Goal: Transaction & Acquisition: Book appointment/travel/reservation

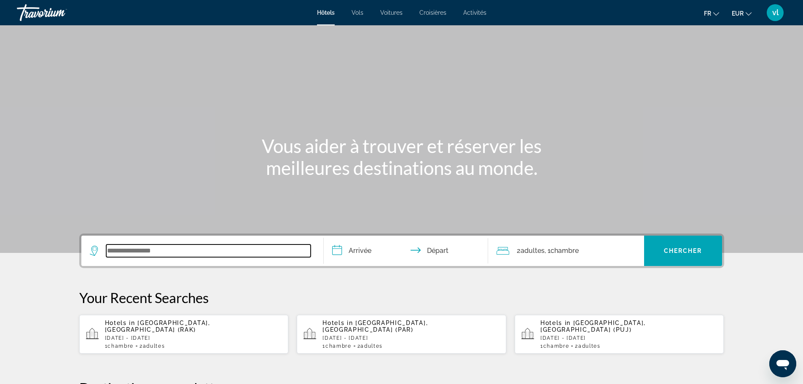
click at [128, 250] on input "Search widget" at bounding box center [208, 251] width 204 height 13
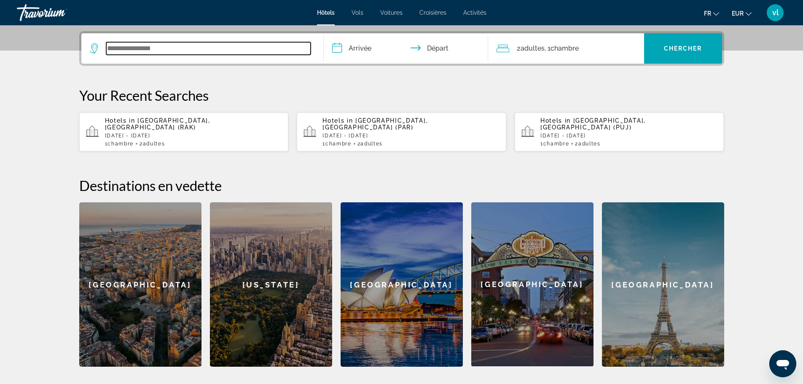
scroll to position [206, 0]
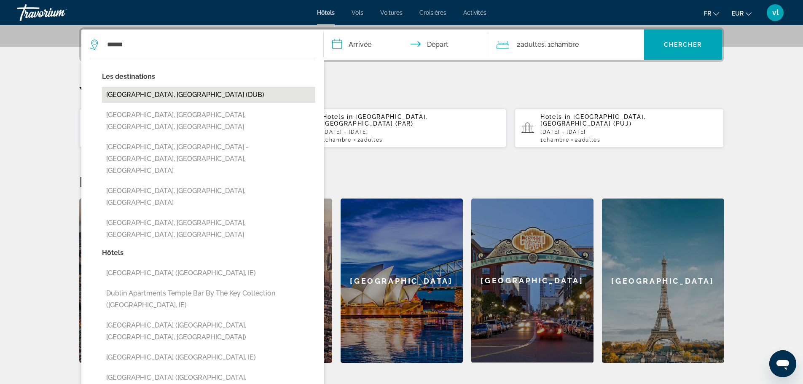
click at [162, 97] on button "[GEOGRAPHIC_DATA], [GEOGRAPHIC_DATA] (DUB)" at bounding box center [208, 95] width 213 height 16
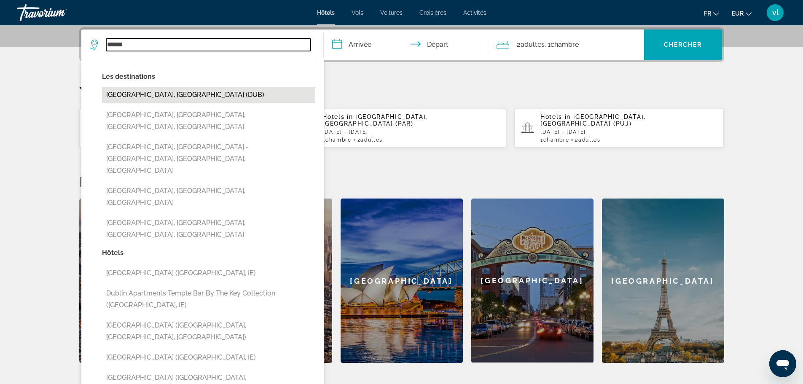
type input "**********"
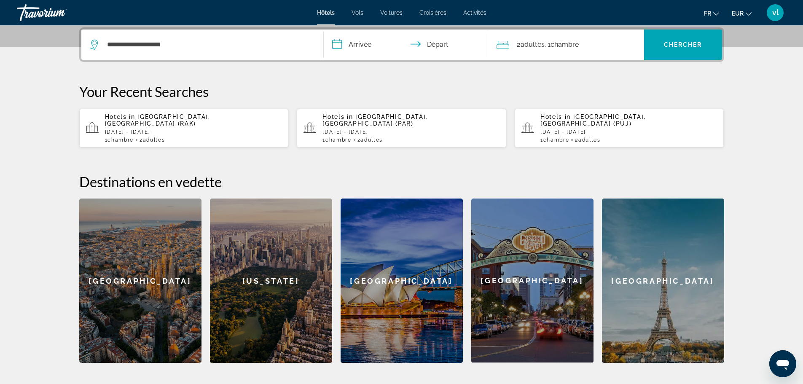
click at [356, 42] on input "**********" at bounding box center [408, 46] width 168 height 33
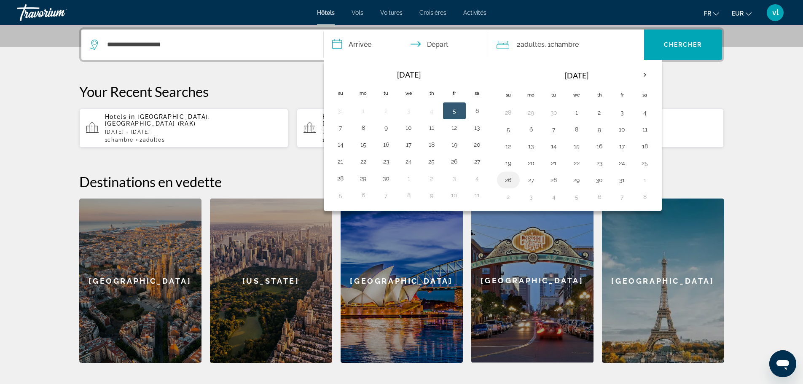
click at [509, 182] on button "26" at bounding box center [508, 180] width 13 height 12
click at [512, 201] on button "2" at bounding box center [508, 197] width 13 height 12
type input "**********"
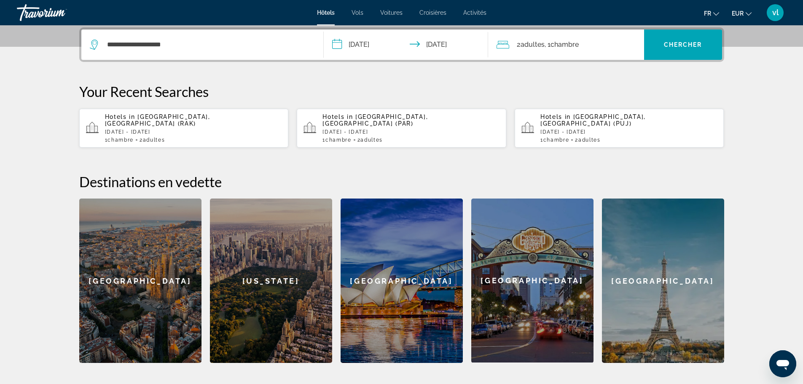
click at [528, 44] on span "Adultes" at bounding box center [533, 44] width 24 height 8
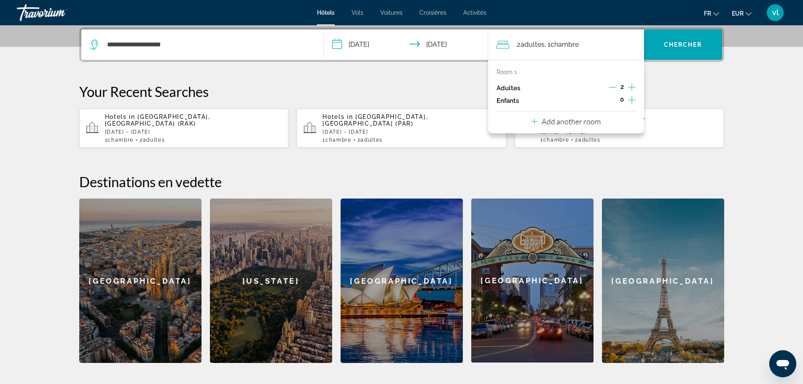
click at [631, 101] on icon "Increment children" at bounding box center [632, 100] width 8 height 10
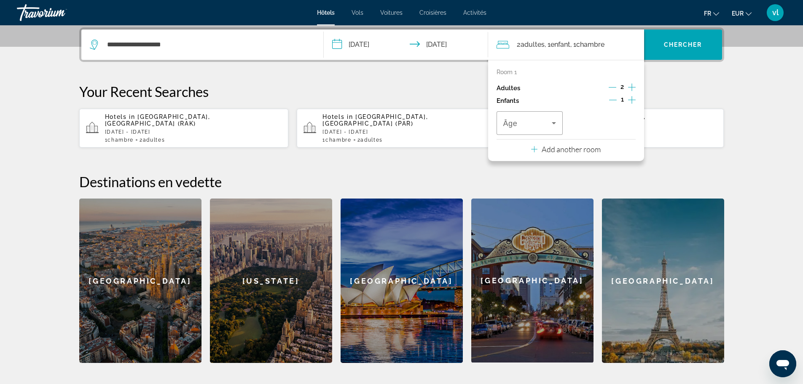
click at [631, 101] on icon "Increment children" at bounding box center [632, 100] width 8 height 10
click at [553, 123] on icon "Travelers: 2 adults, 2 children" at bounding box center [554, 123] width 4 height 2
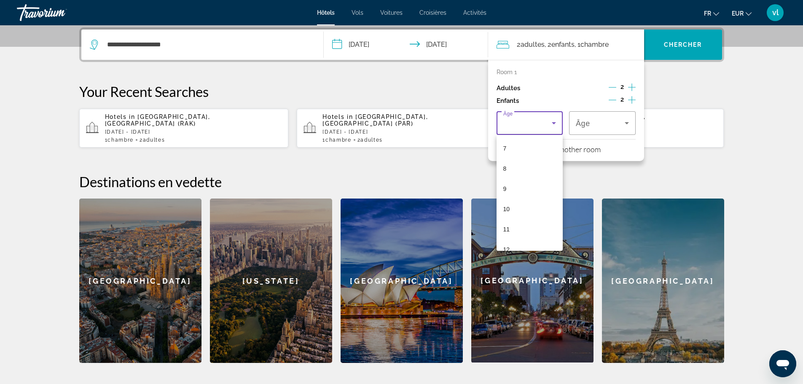
scroll to position [145, 0]
click at [515, 166] on mat-option "8" at bounding box center [530, 166] width 67 height 20
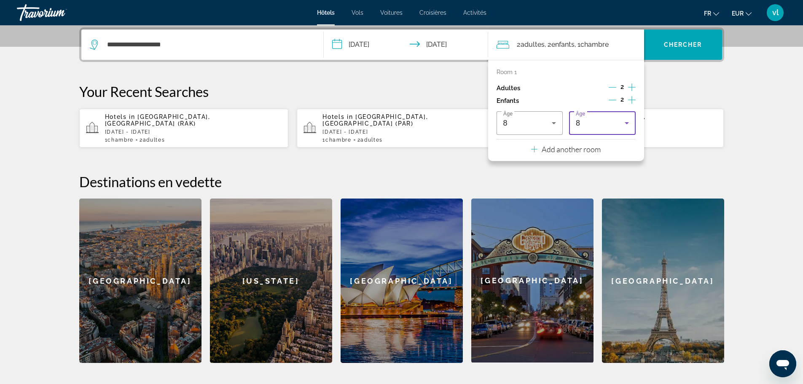
click at [626, 124] on icon "Travelers: 2 adults, 2 children" at bounding box center [627, 123] width 10 height 10
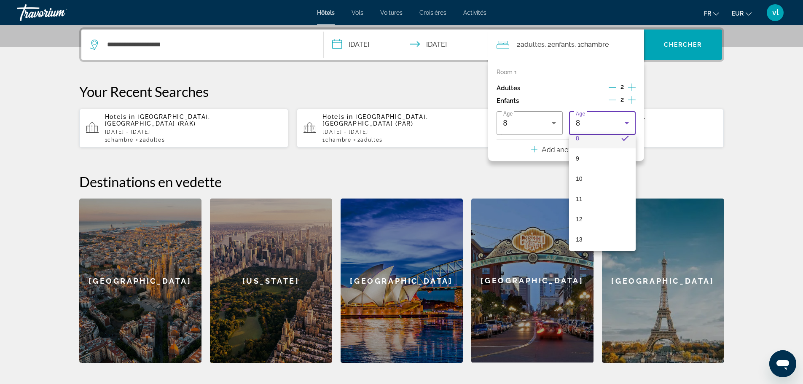
scroll to position [177, 0]
click at [599, 203] on mat-option "11" at bounding box center [602, 194] width 67 height 20
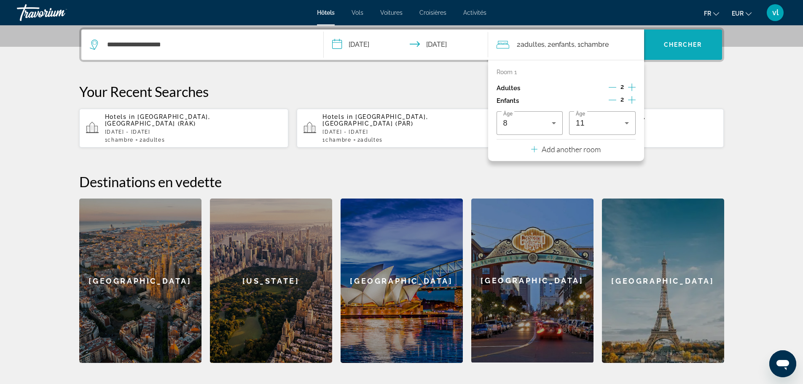
click at [683, 46] on span "Chercher" at bounding box center [683, 44] width 38 height 7
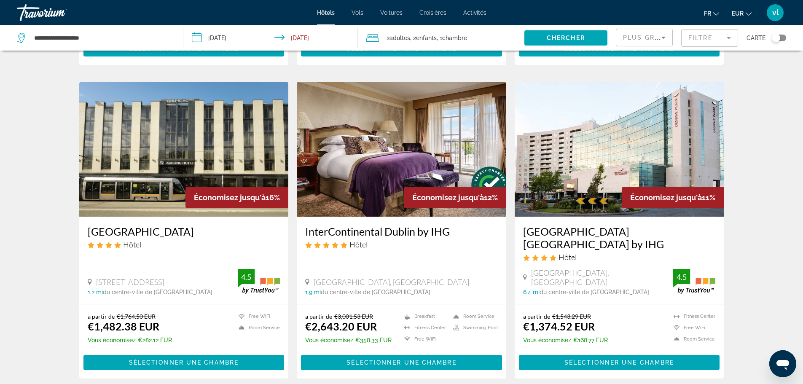
scroll to position [957, 0]
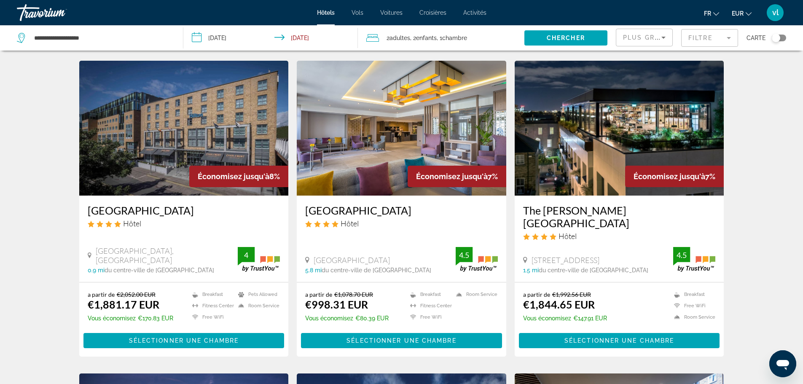
scroll to position [663, 0]
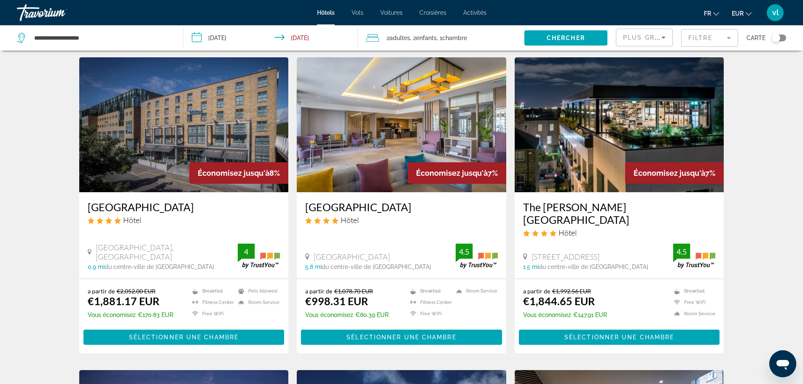
drag, startPoint x: 304, startPoint y: 165, endPoint x: 449, endPoint y: 173, distance: 144.8
click at [449, 192] on div "[GEOGRAPHIC_DATA] Hôtel [GEOGRAPHIC_DATA], [GEOGRAPHIC_DATA] 5.8 mi du centre-v…" at bounding box center [402, 235] width 210 height 86
copy h3 "[GEOGRAPHIC_DATA]"
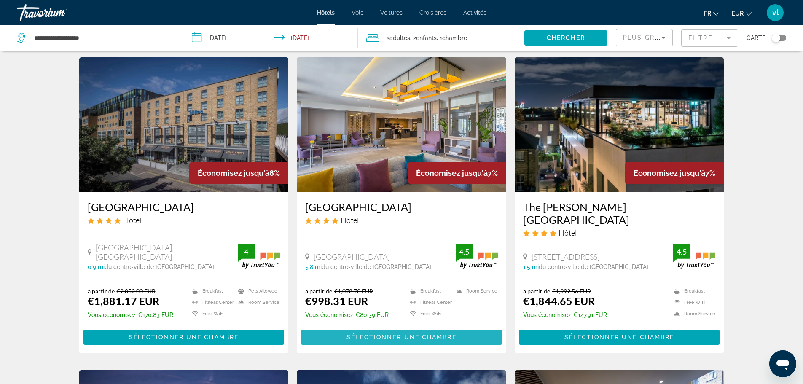
click at [344, 327] on span "Main content" at bounding box center [401, 337] width 201 height 20
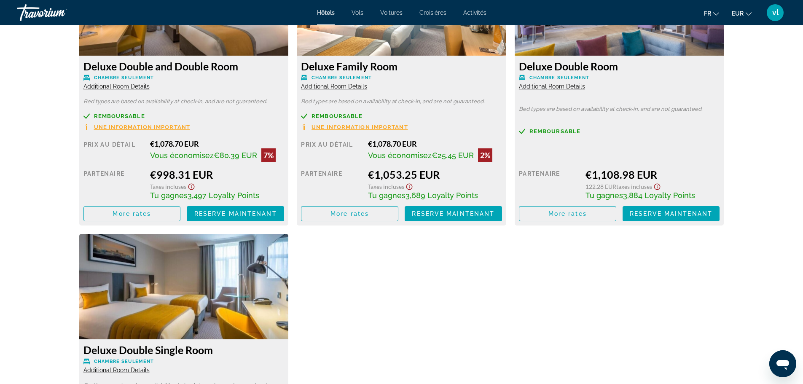
scroll to position [1246, 0]
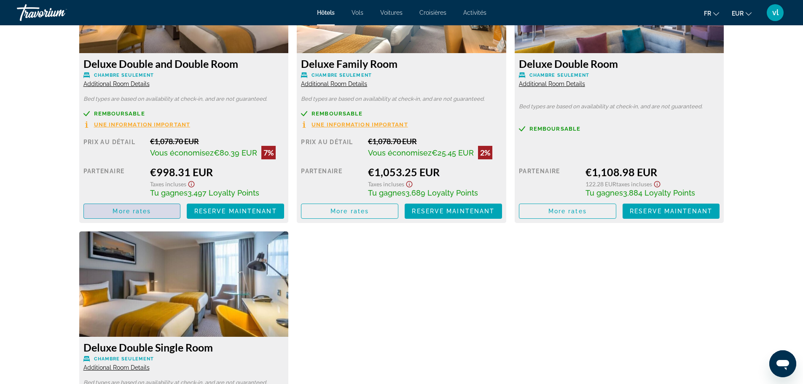
click at [121, 213] on span "More rates" at bounding box center [132, 211] width 38 height 7
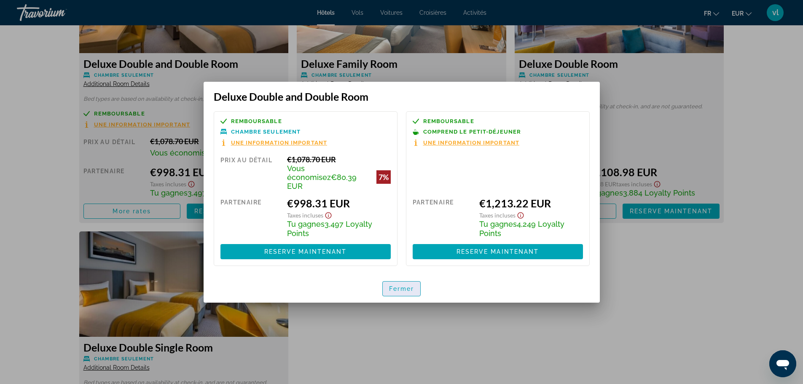
click at [411, 285] on span "Fermer" at bounding box center [401, 288] width 25 height 7
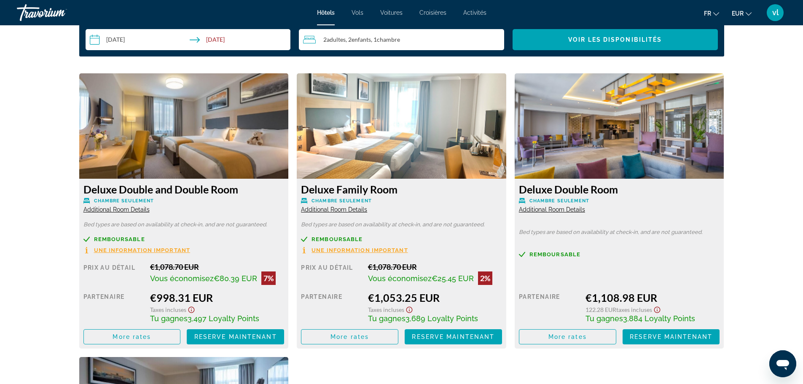
scroll to position [1123, 0]
